Goal: Task Accomplishment & Management: Complete application form

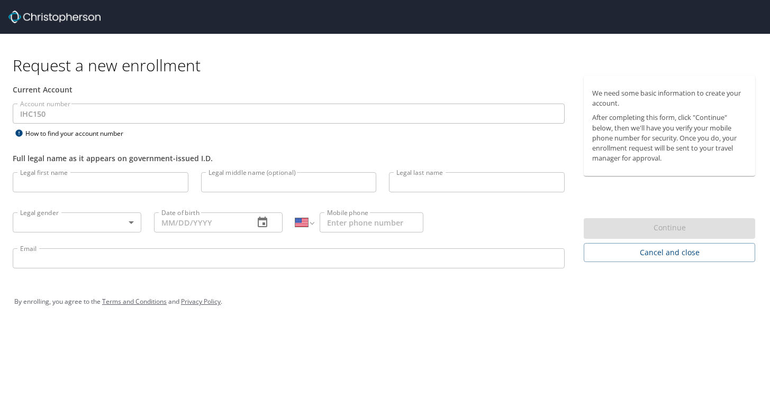
select select "US"
click at [53, 184] on input "Legal first name" at bounding box center [101, 182] width 176 height 20
type input "[PERSON_NAME]"
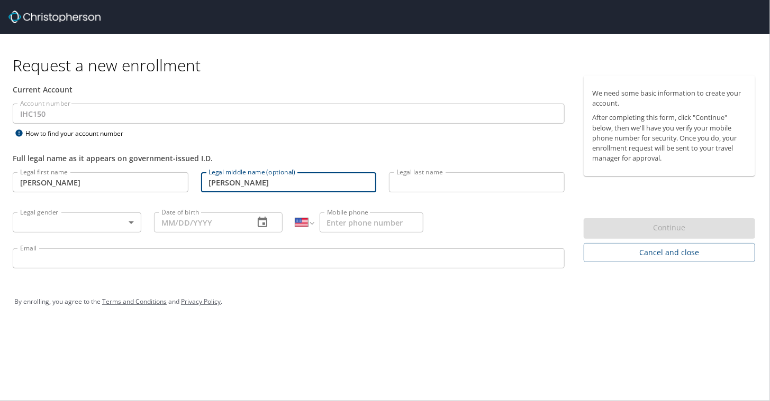
type input "[PERSON_NAME]"
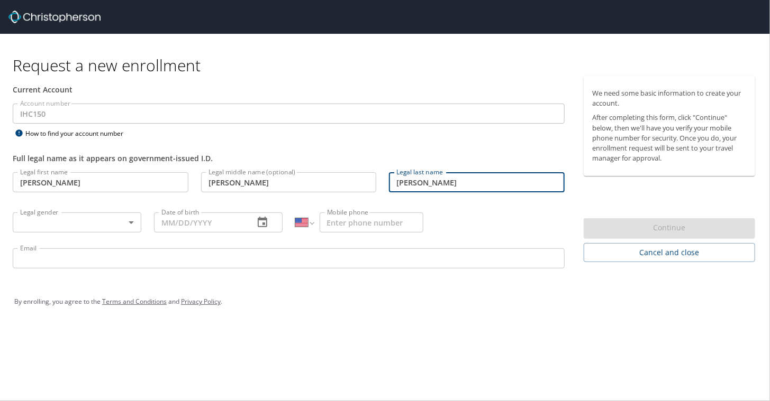
type input "[PERSON_NAME]"
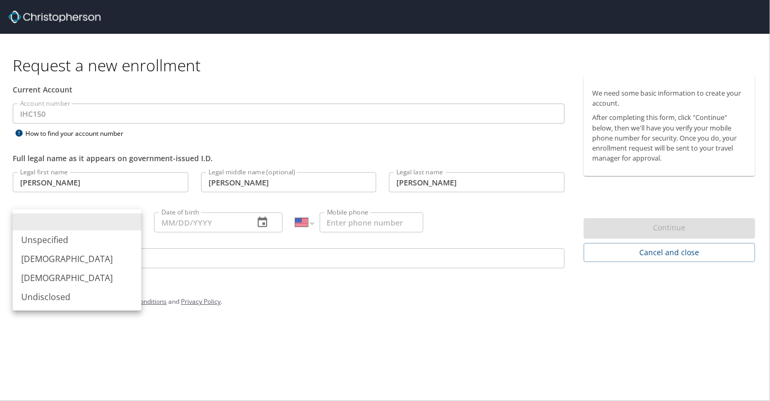
click at [43, 216] on body "Request a new enrollment Current Account Account number IHC150 Account number H…" at bounding box center [385, 200] width 770 height 401
click at [44, 259] on li "[DEMOGRAPHIC_DATA]" at bounding box center [77, 259] width 129 height 19
type input "[DEMOGRAPHIC_DATA]"
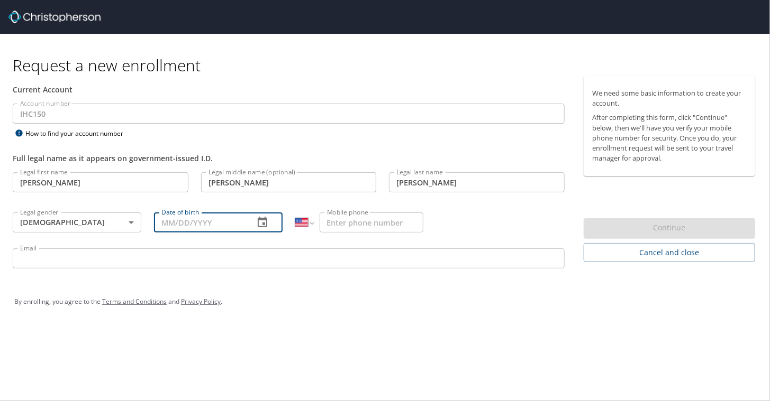
click at [172, 215] on input "Date of birth" at bounding box center [200, 223] width 92 height 20
type input "[DATE]"
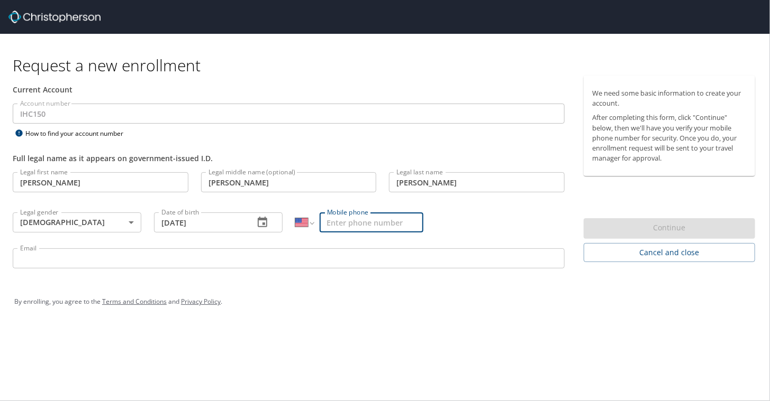
click at [355, 216] on input "Mobile phone" at bounding box center [371, 223] width 104 height 20
type input "[PHONE_NUMBER]"
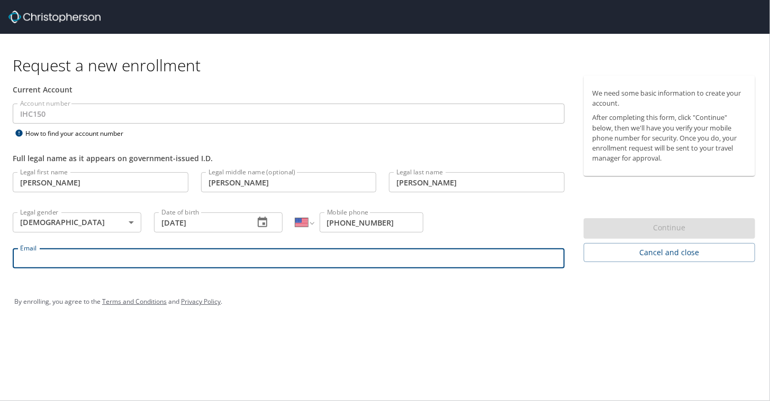
click at [202, 259] on input "Email" at bounding box center [289, 259] width 552 height 20
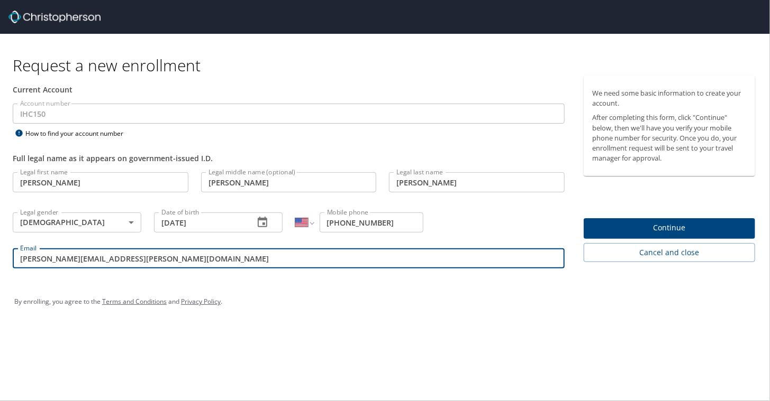
type input "[PERSON_NAME][EMAIL_ADDRESS][PERSON_NAME][DOMAIN_NAME]"
click at [259, 275] on div "Email [PERSON_NAME][EMAIL_ADDRESS][PERSON_NAME][DOMAIN_NAME] Email" at bounding box center [288, 260] width 564 height 36
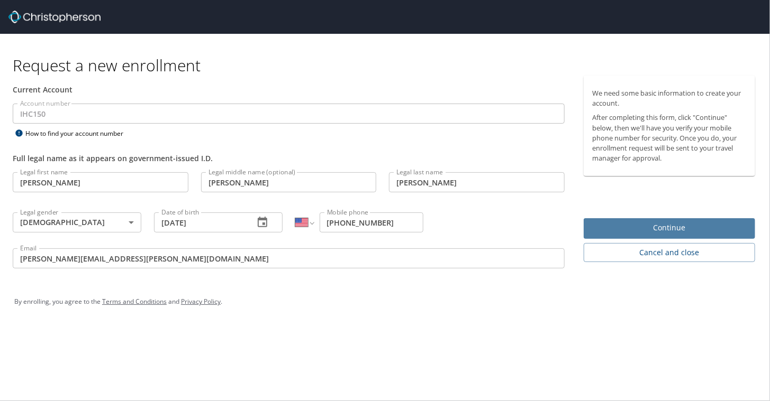
click at [671, 225] on span "Continue" at bounding box center [669, 228] width 154 height 13
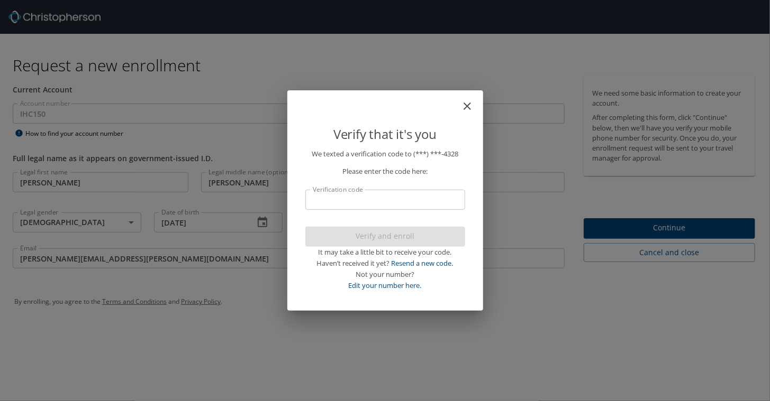
click at [401, 191] on input "Verification code" at bounding box center [385, 200] width 160 height 20
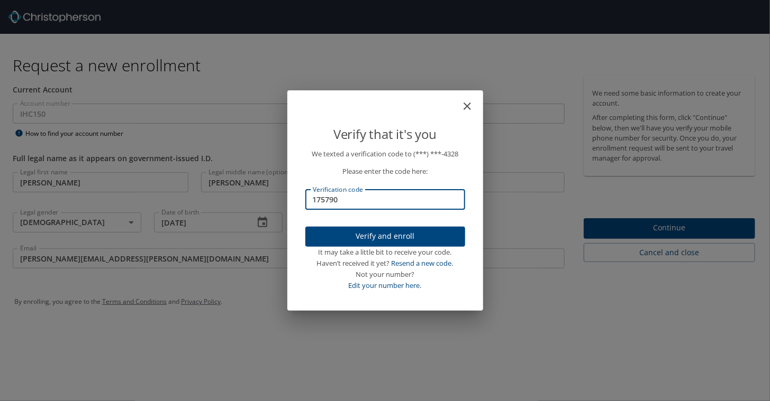
type input "175790"
click at [376, 234] on span "Verify and enroll" at bounding box center [385, 236] width 143 height 13
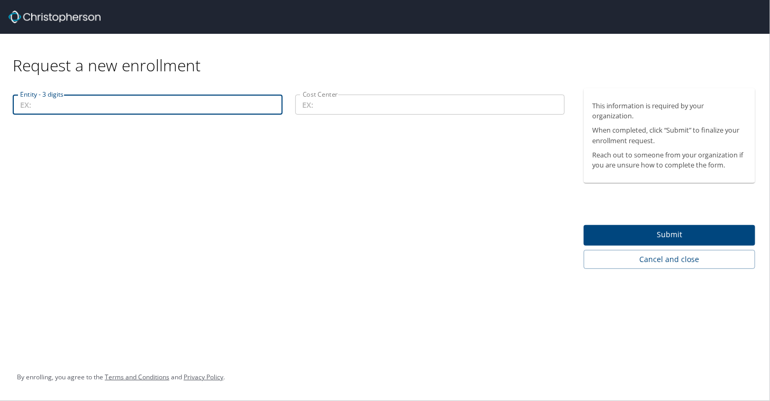
click at [90, 100] on input "Entity - 3 digits" at bounding box center [148, 105] width 270 height 20
type input "00299"
click at [352, 105] on input "Cost Center" at bounding box center [430, 105] width 270 height 20
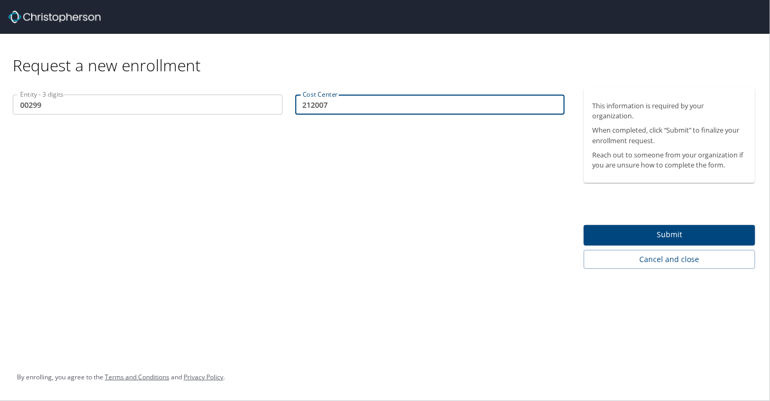
type input "212007"
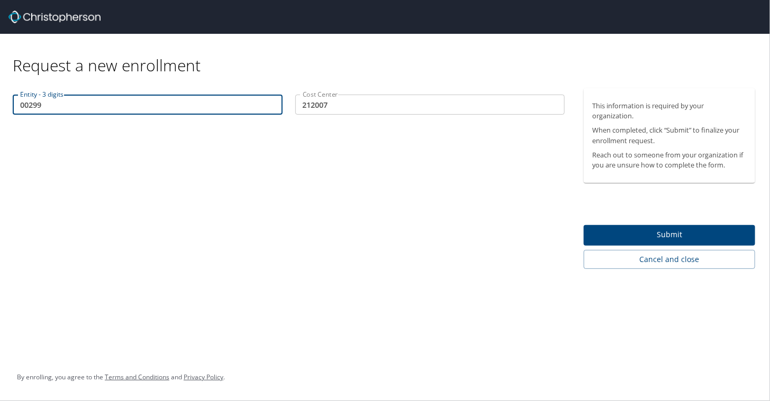
click at [29, 106] on input "00299" at bounding box center [148, 105] width 270 height 20
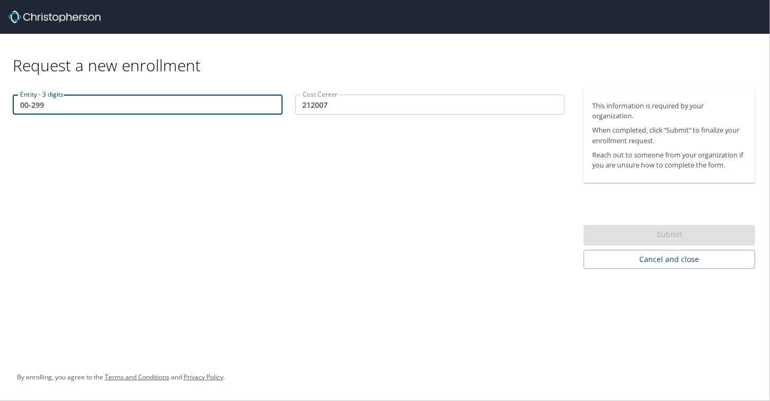
type input "00299"
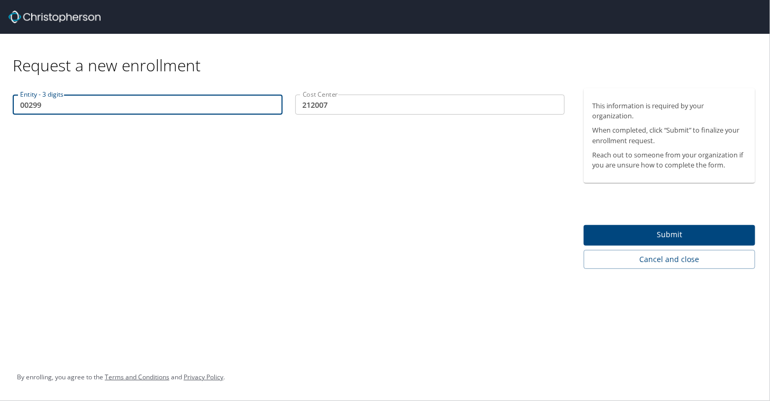
click at [679, 235] on span "Submit" at bounding box center [669, 234] width 154 height 13
